Goal: Task Accomplishment & Management: Manage account settings

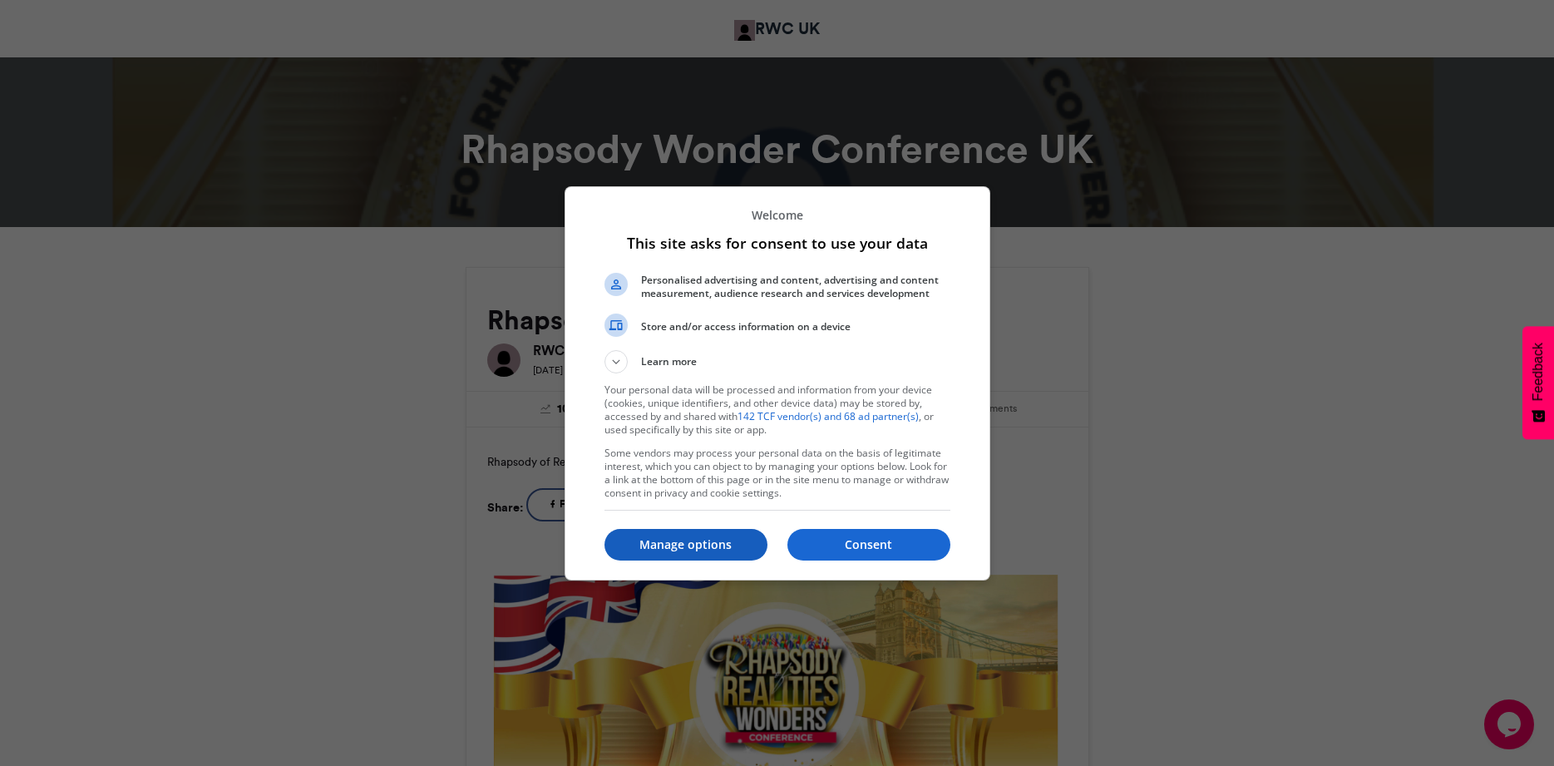
click at [690, 539] on p "Manage options" at bounding box center [686, 544] width 163 height 17
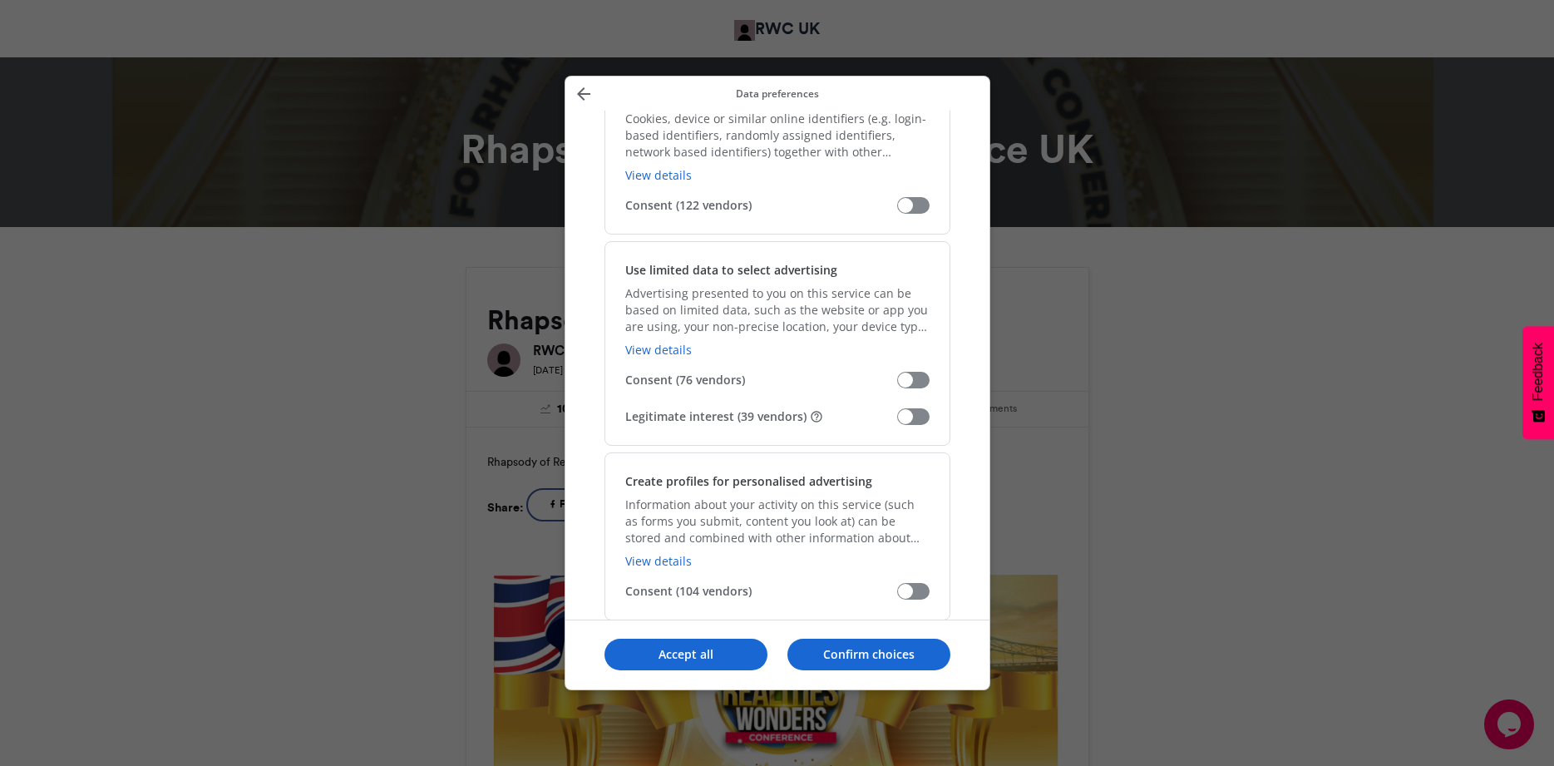
scroll to position [220, 0]
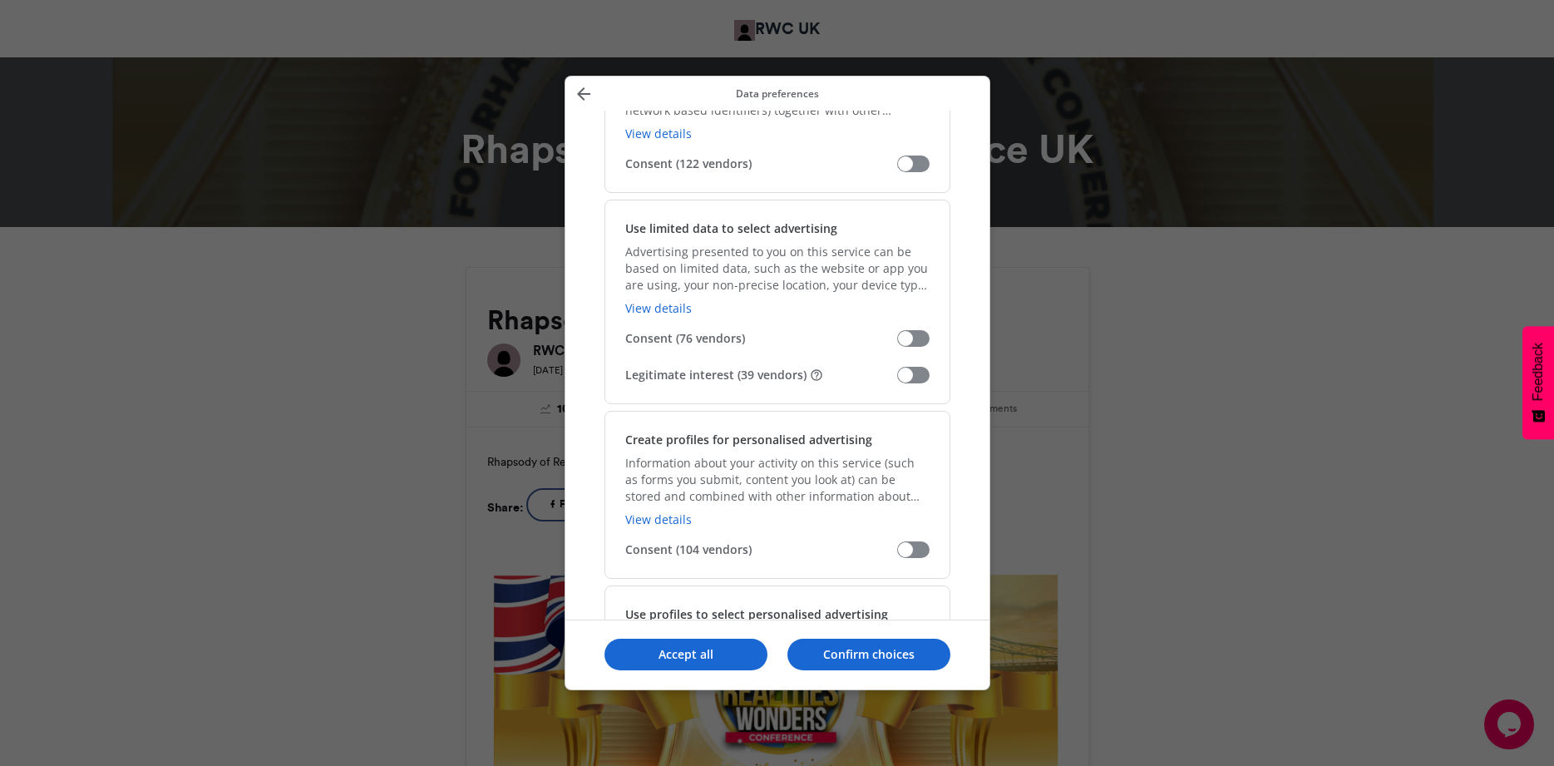
click at [921, 376] on span "Manage your data" at bounding box center [913, 375] width 32 height 17
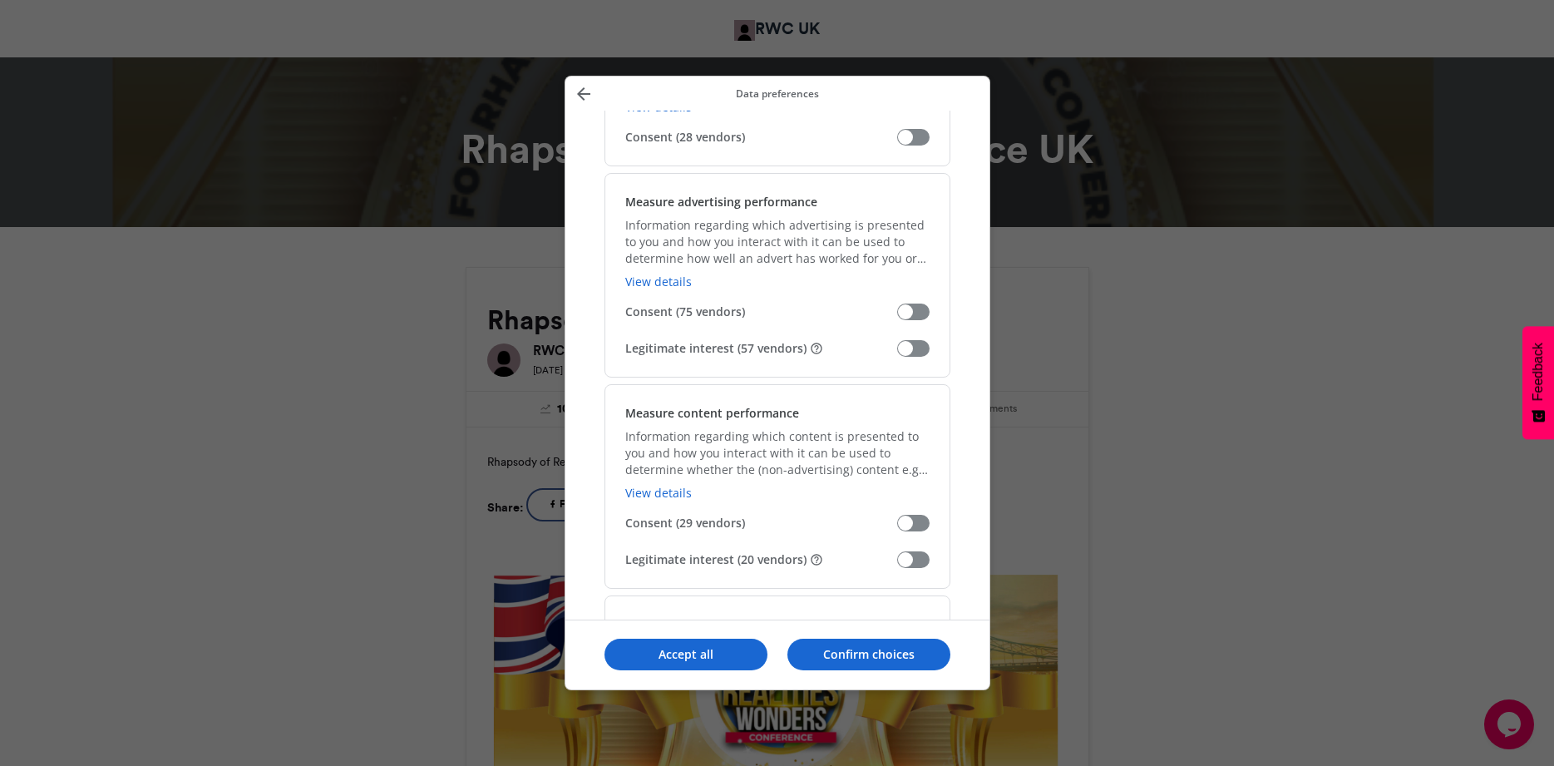
scroll to position [1208, 0]
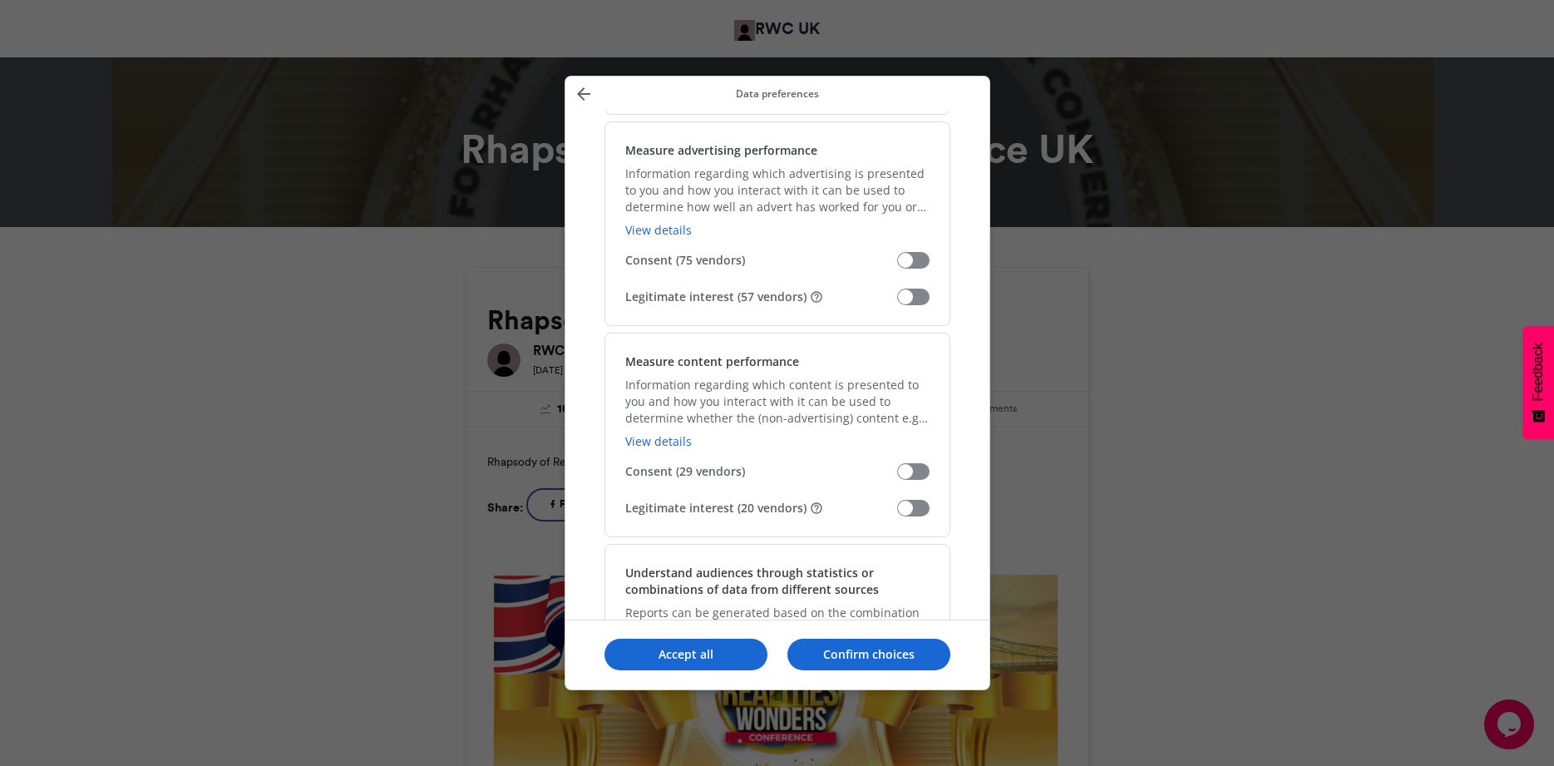
click at [917, 294] on span "Manage your data" at bounding box center [913, 297] width 32 height 17
click at [914, 505] on span "Manage your data" at bounding box center [913, 508] width 32 height 17
click at [922, 297] on span "Manage your data" at bounding box center [913, 297] width 32 height 17
click at [917, 506] on span "Manage your data" at bounding box center [913, 508] width 32 height 17
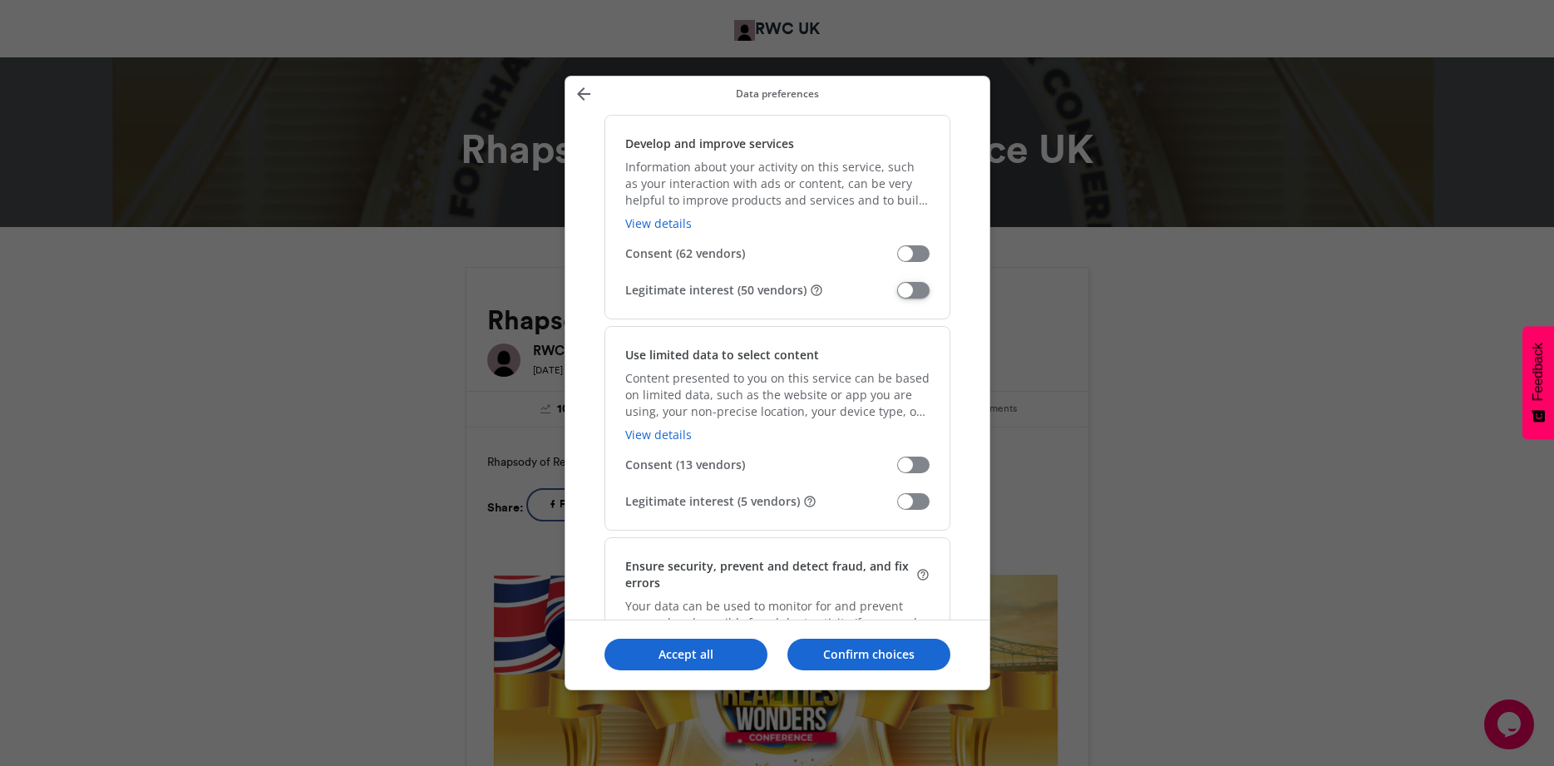
scroll to position [1866, 0]
click at [920, 493] on span "Manage your data" at bounding box center [913, 499] width 32 height 17
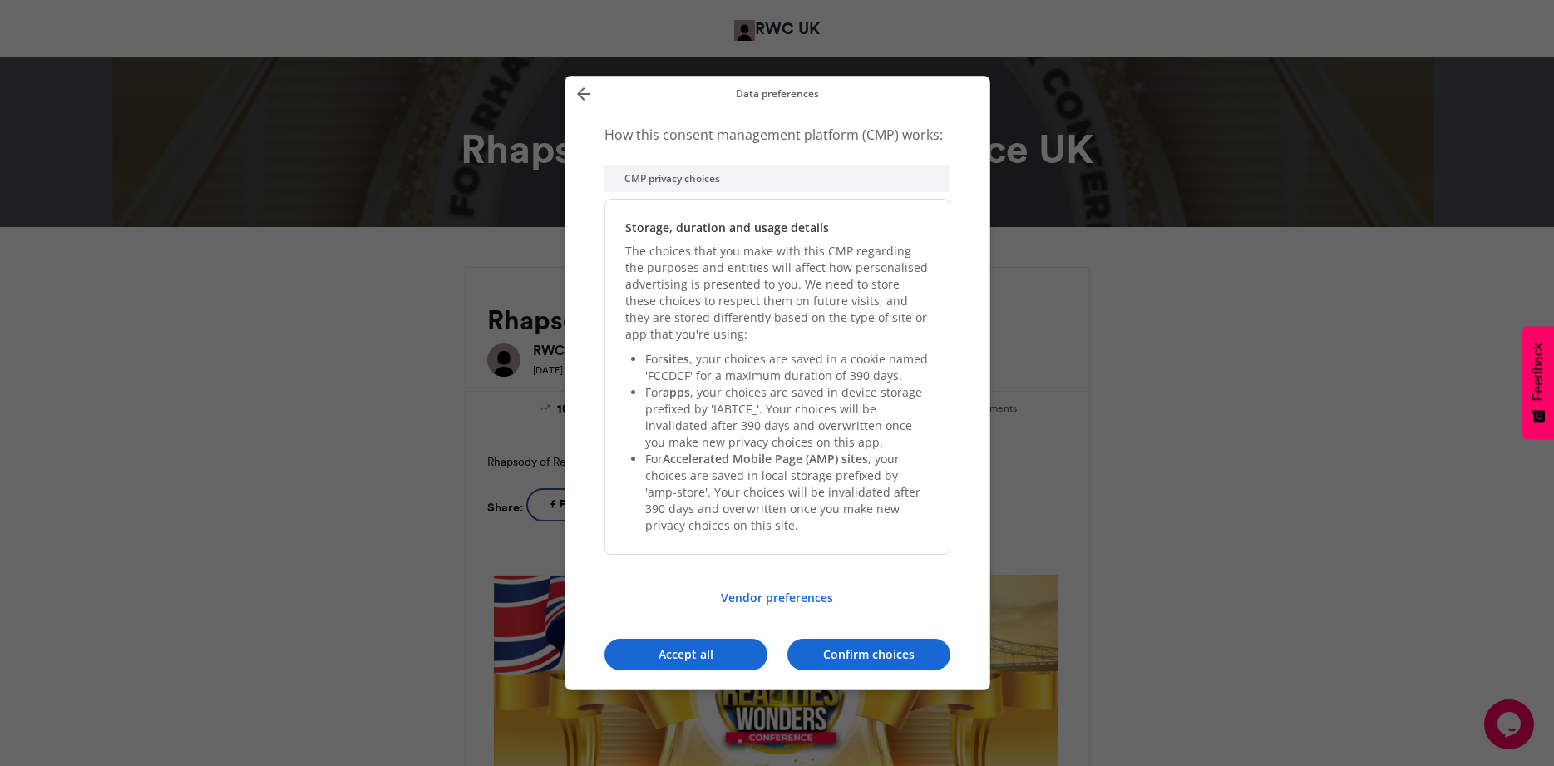
scroll to position [3382, 0]
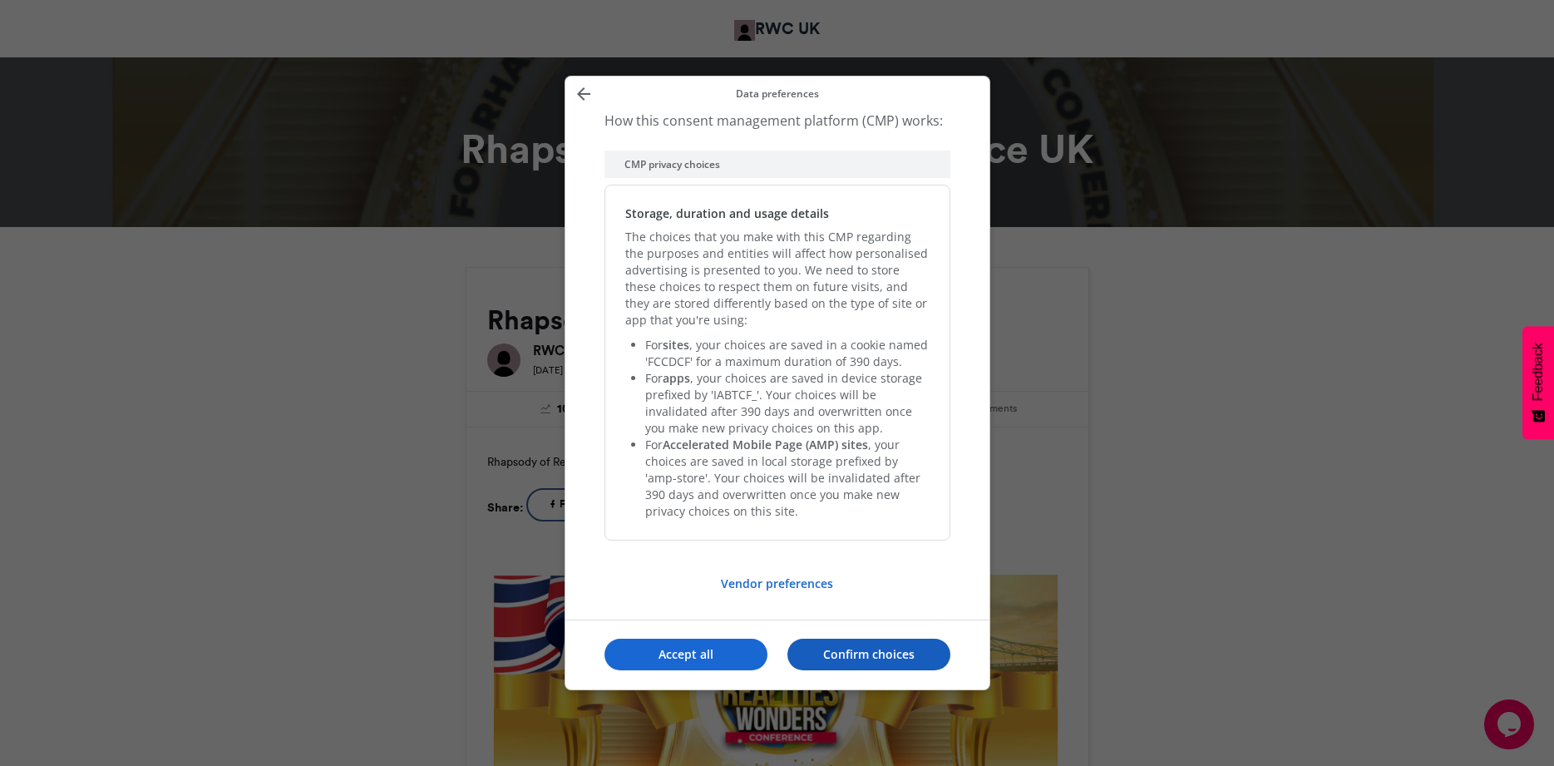
click at [855, 649] on p "Confirm choices" at bounding box center [869, 654] width 163 height 17
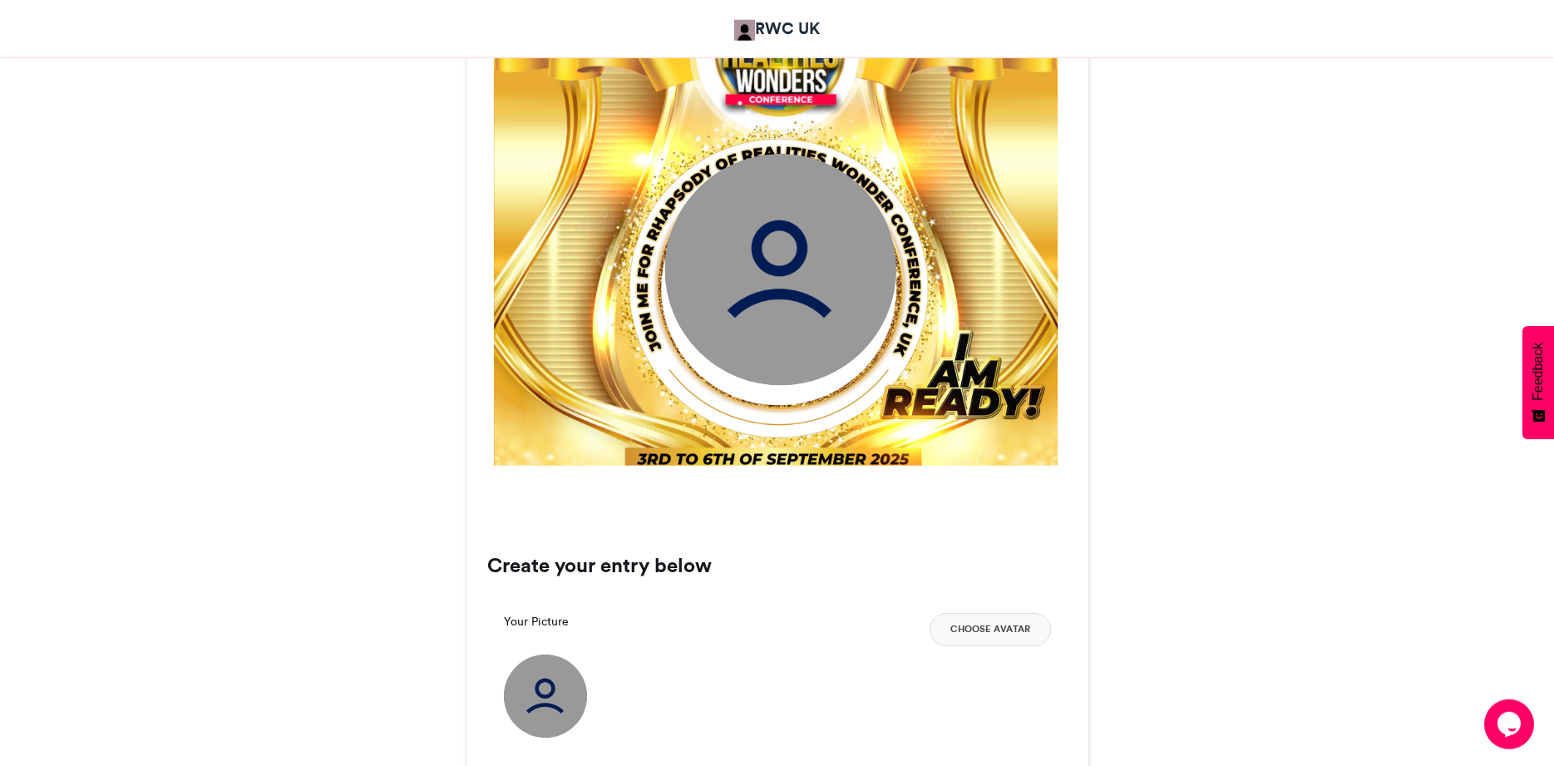
scroll to position [763, 0]
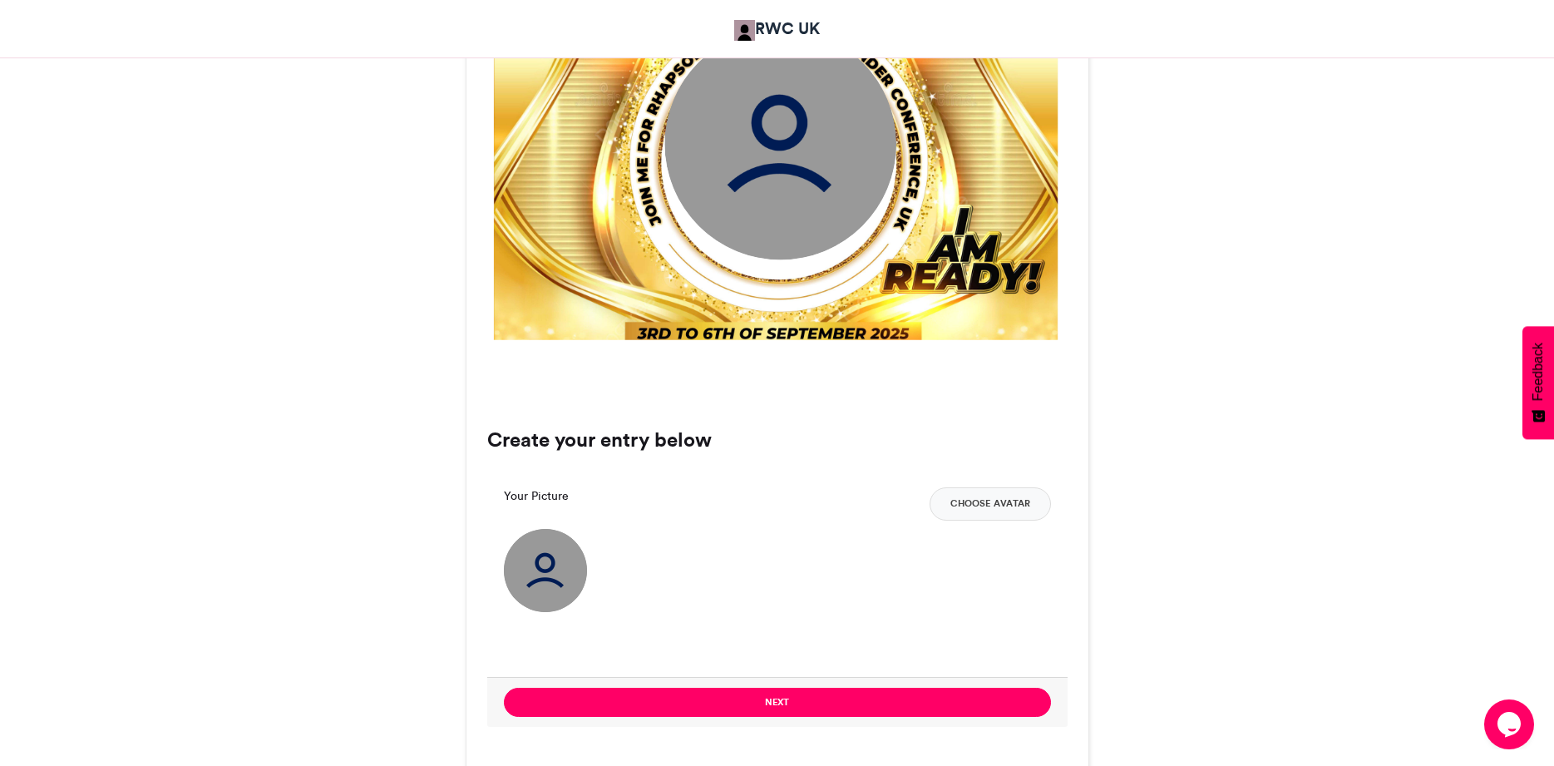
click at [555, 577] on img at bounding box center [545, 570] width 83 height 83
click at [1010, 504] on button "Choose Avatar" at bounding box center [990, 503] width 121 height 33
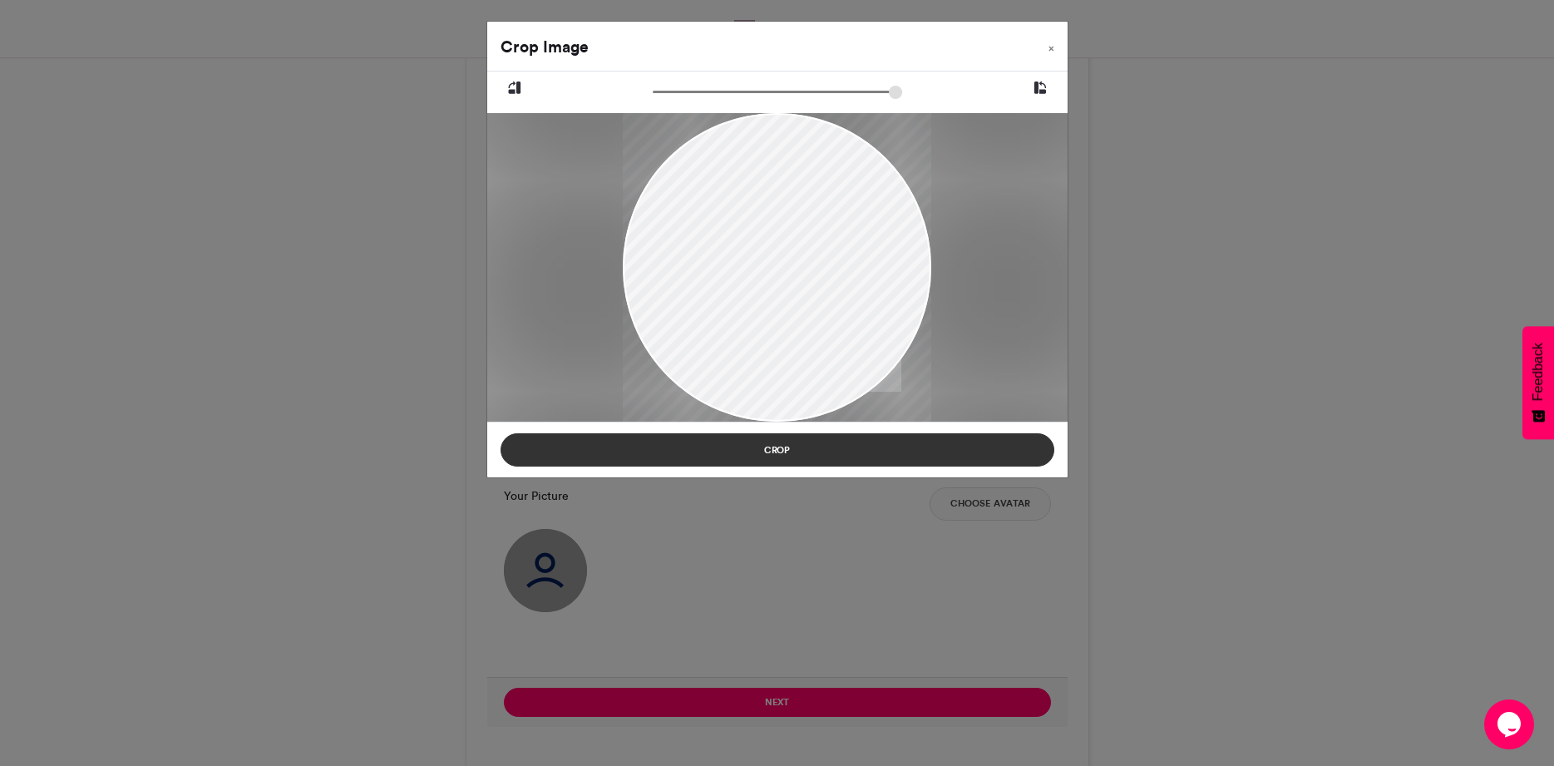
click at [783, 450] on button "Crop" at bounding box center [778, 449] width 554 height 33
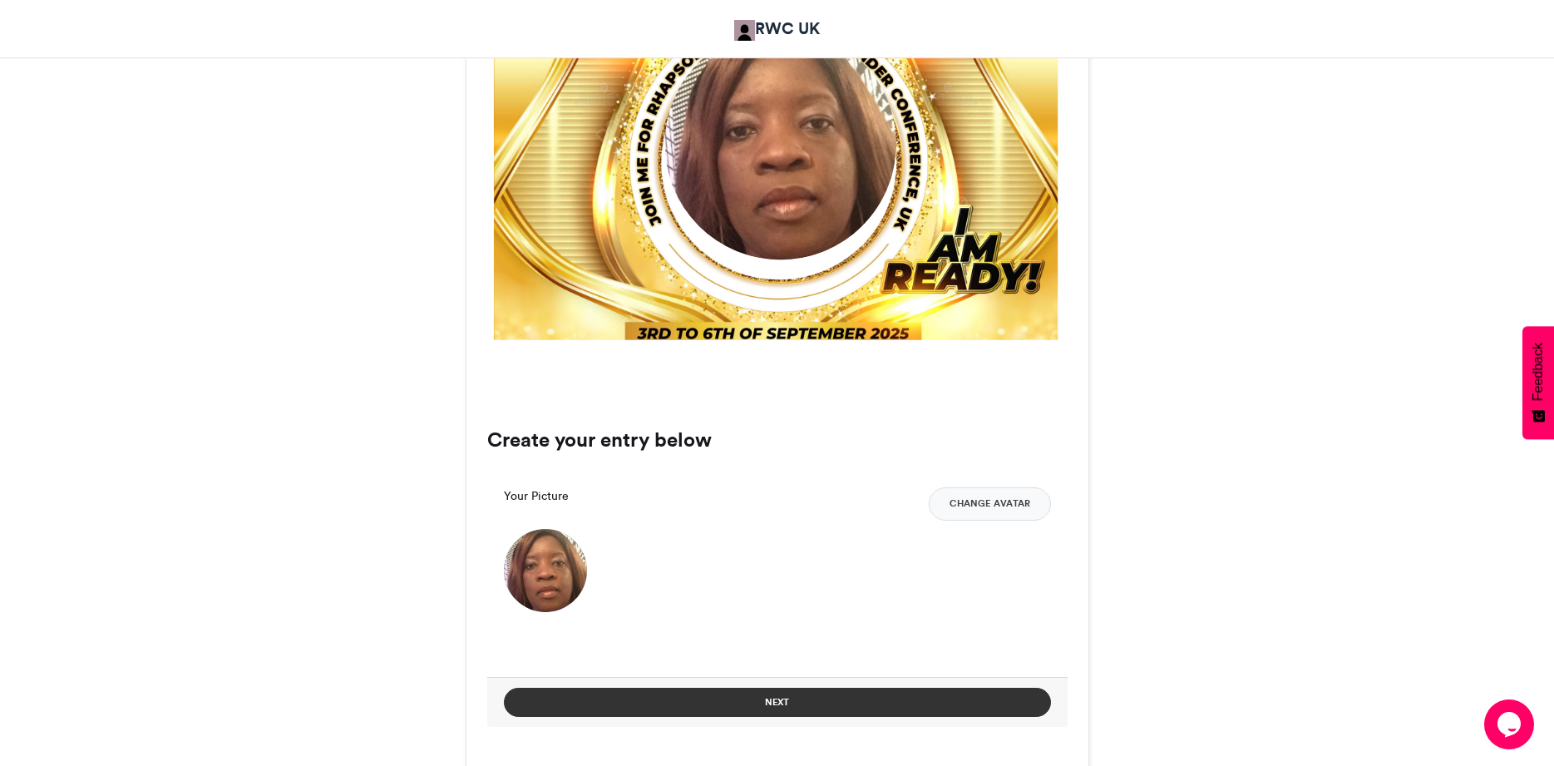
click at [779, 701] on button "Next" at bounding box center [777, 702] width 547 height 29
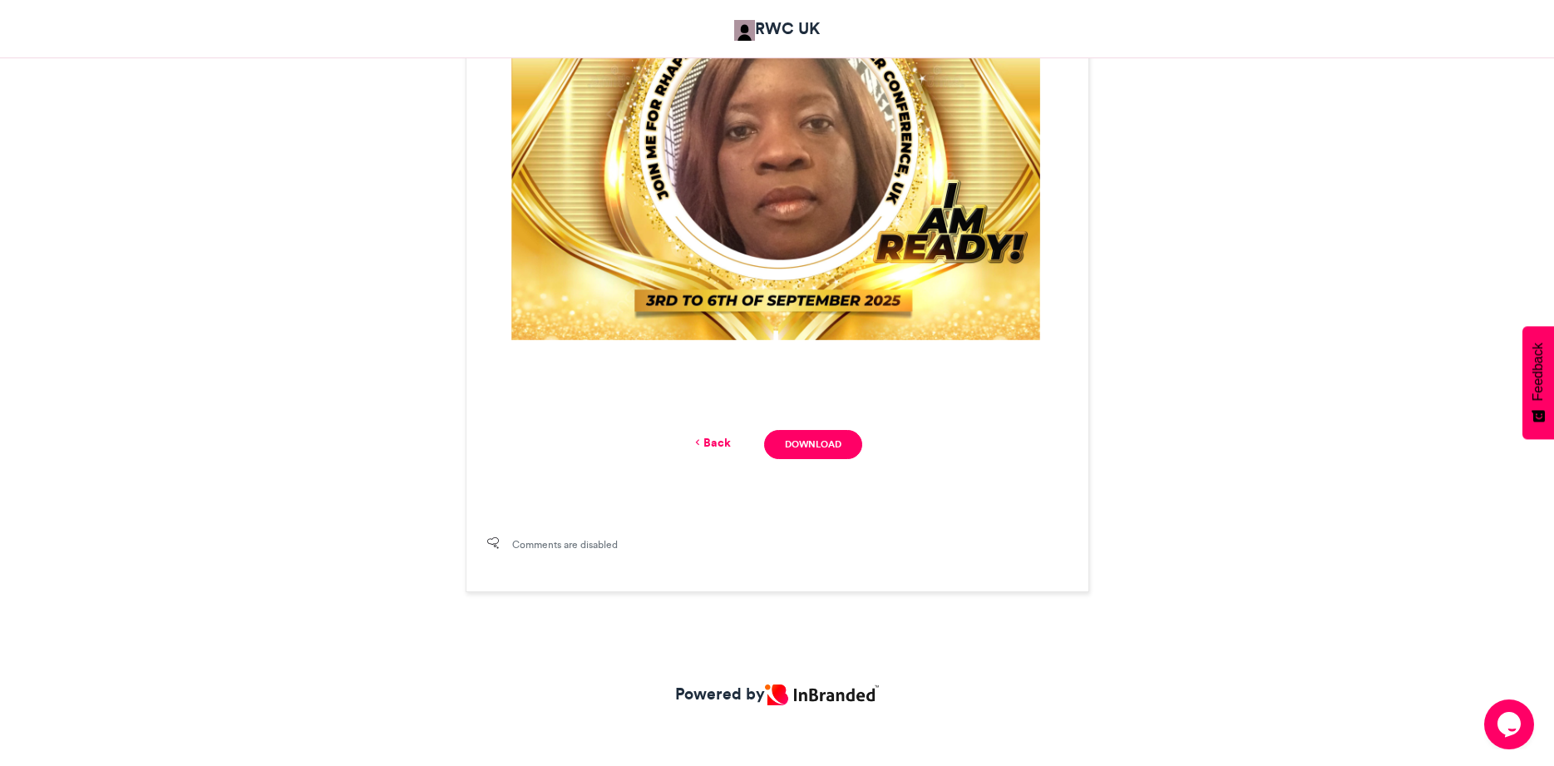
scroll to position [531, 0]
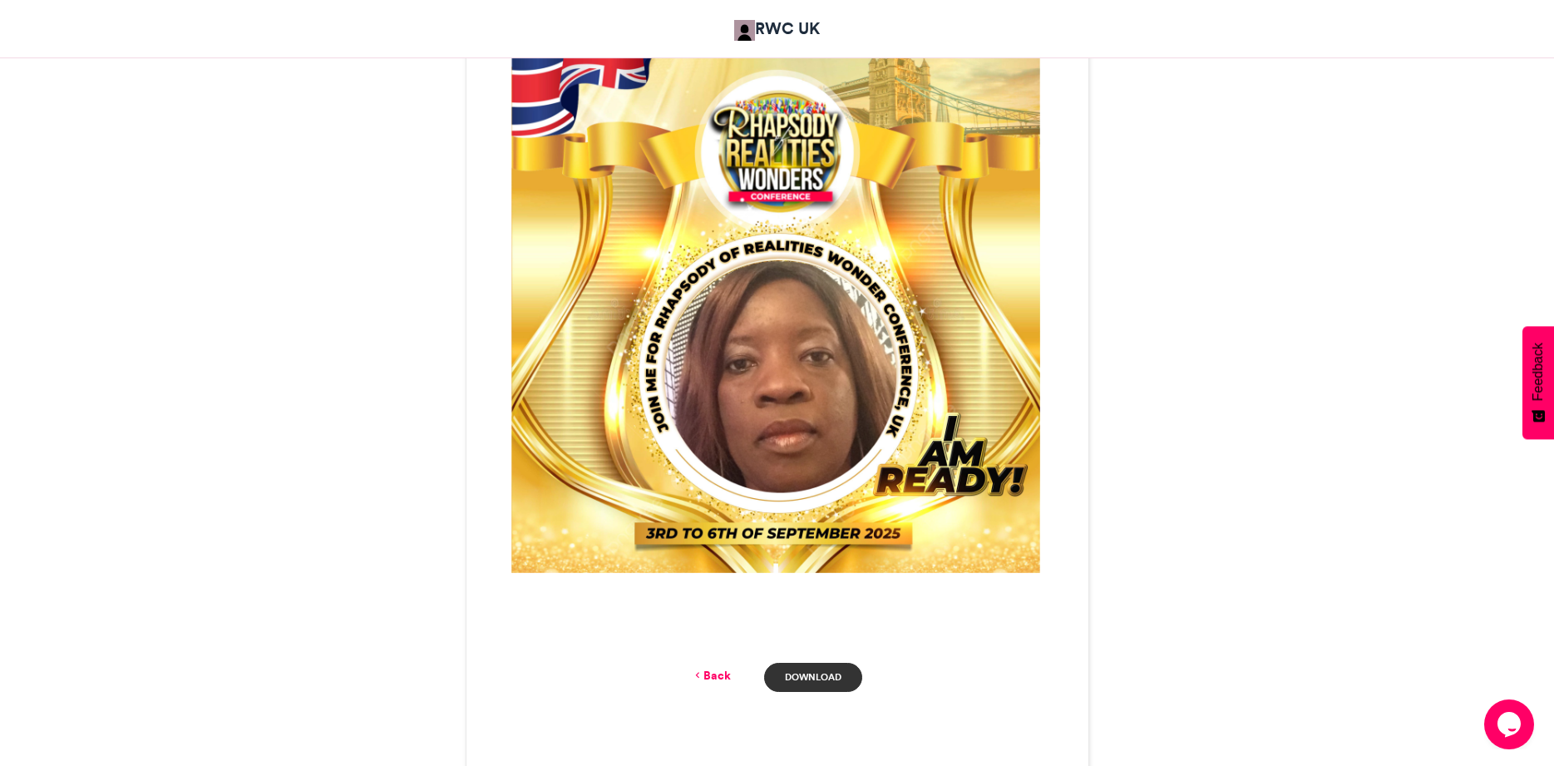
click at [826, 674] on link "Download" at bounding box center [812, 677] width 97 height 29
